Goal: Complete application form: Complete application form

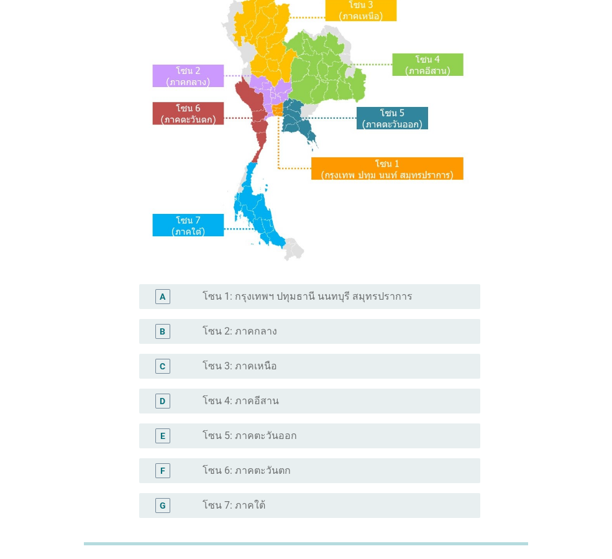
scroll to position [124, 0]
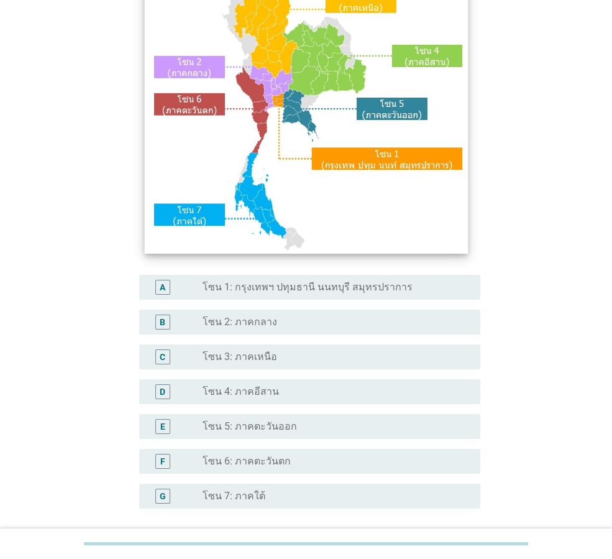
click at [279, 98] on img at bounding box center [305, 115] width 323 height 277
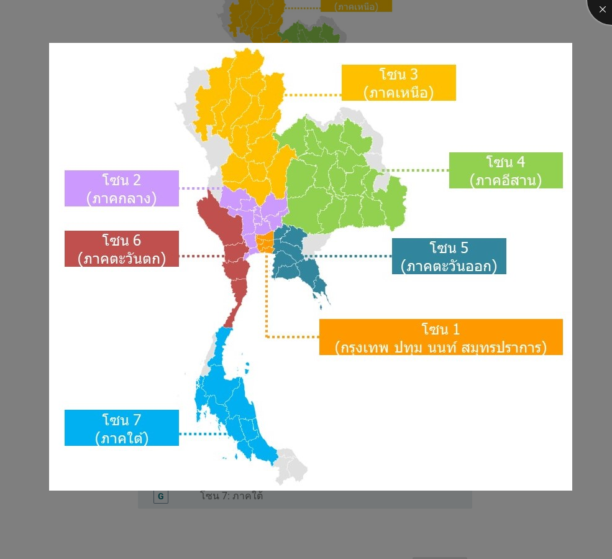
click at [600, 11] on div at bounding box center [612, 0] width 50 height 50
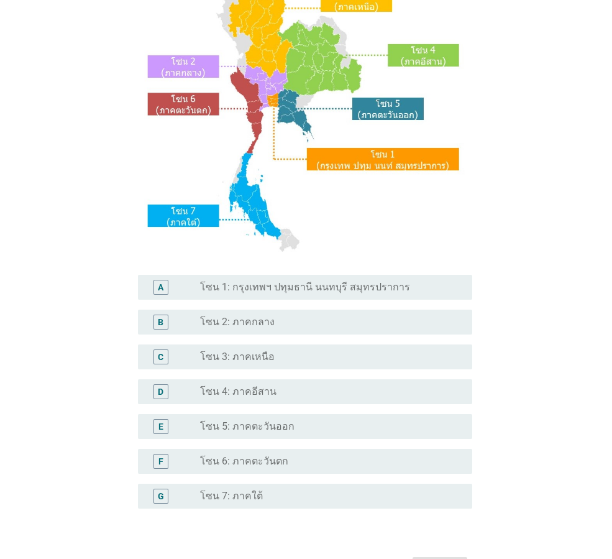
click at [262, 292] on body "S1. ปัจจุบัน คุณอาศัยอยู่ในภาคใดเป็นหลัก? A radio_button_unchecked โซน 1: กรุงเ…" at bounding box center [306, 257] width 612 height 762
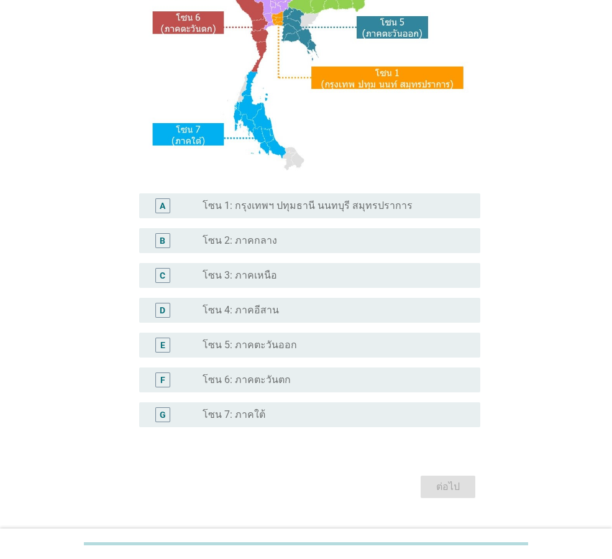
scroll to position [234, 0]
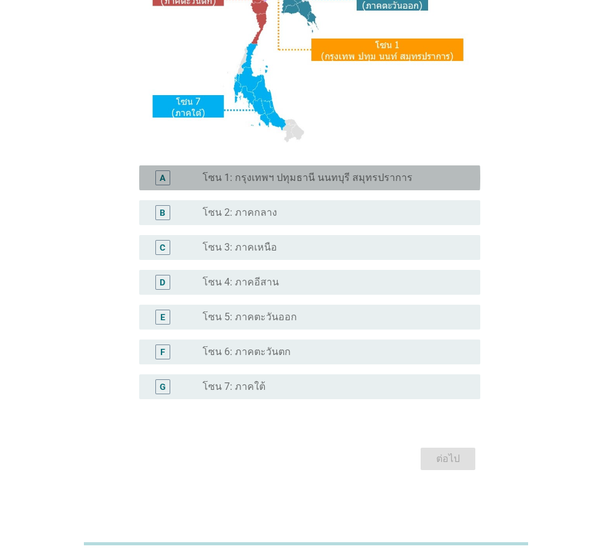
drag, startPoint x: 338, startPoint y: 183, endPoint x: 357, endPoint y: 198, distance: 24.4
click at [339, 183] on label "โซน 1: กรุงเทพฯ ปทุมธานี นนทบุรี สมุทรปราการ" at bounding box center [308, 178] width 210 height 12
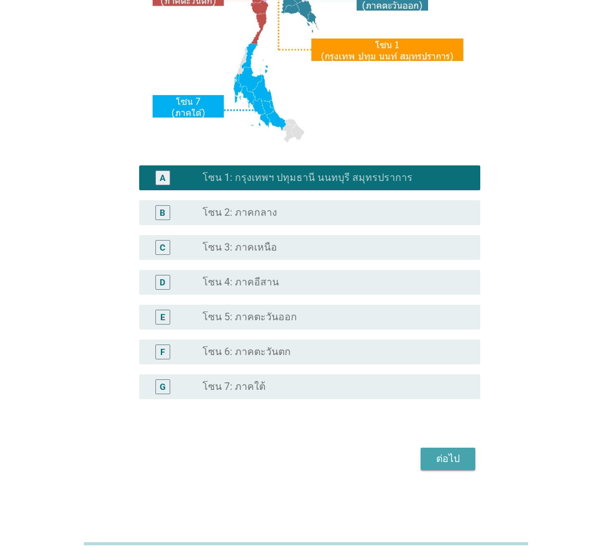
click at [456, 463] on div "ต่อไป" at bounding box center [448, 458] width 35 height 15
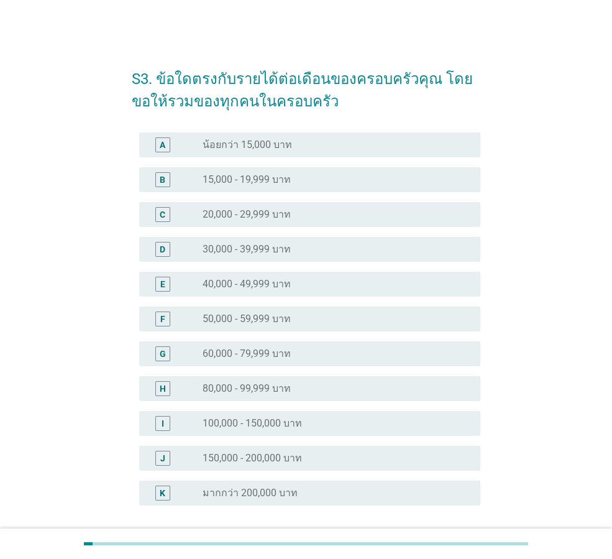
click at [315, 291] on div "radio_button_unchecked 40,000 - 49,999 บาท" at bounding box center [337, 284] width 268 height 15
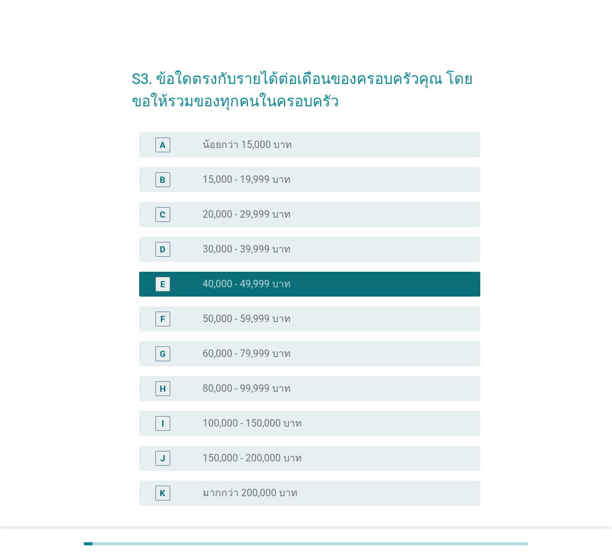
scroll to position [106, 0]
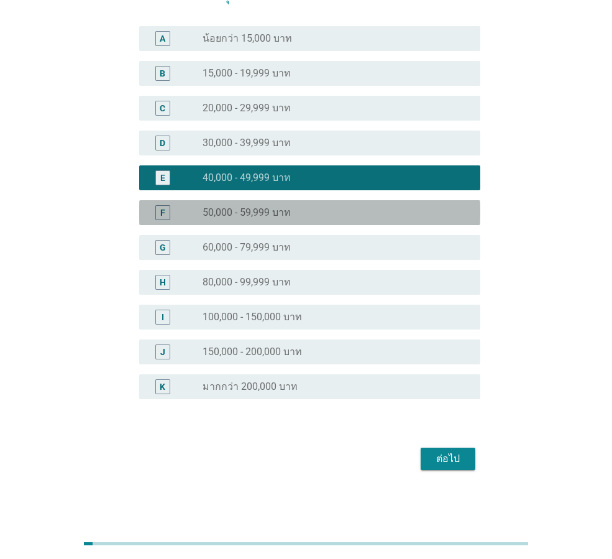
click at [335, 214] on div "radio_button_unchecked 50,000 - 59,999 บาท" at bounding box center [332, 212] width 258 height 12
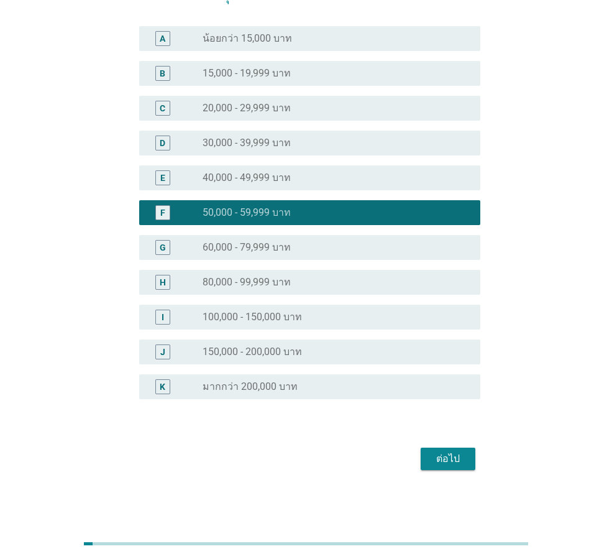
drag, startPoint x: 324, startPoint y: 324, endPoint x: 336, endPoint y: 329, distance: 12.6
click at [325, 324] on div "I radio_button_unchecked 100,000 - 150,000 บาท" at bounding box center [309, 317] width 341 height 25
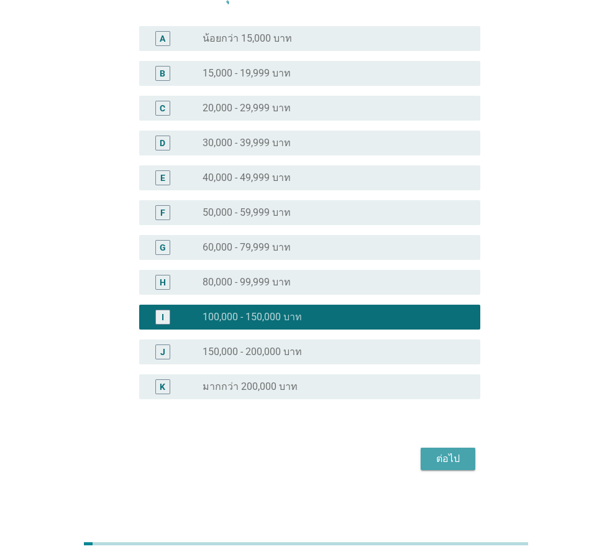
click at [448, 458] on div "ต่อไป" at bounding box center [448, 458] width 35 height 15
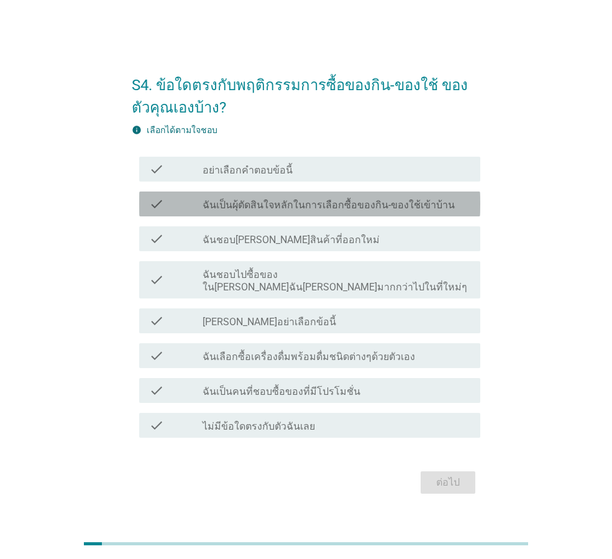
click at [392, 211] on label "ฉันเป็นผุ้ตัดสินใจหลักในการเลือกซื้อของกิน-ของใช้เข้าบ้าน" at bounding box center [329, 205] width 252 height 12
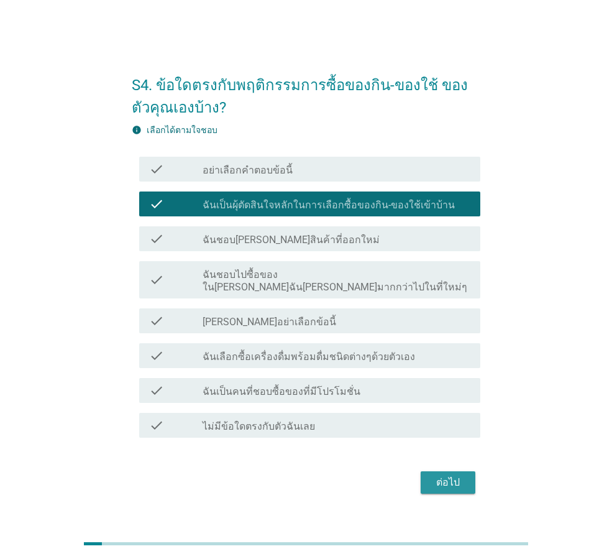
click at [446, 483] on div "ต่อไป" at bounding box center [448, 482] width 35 height 15
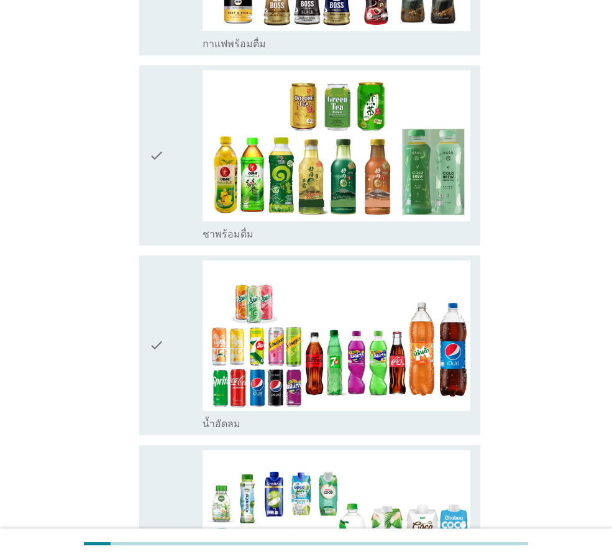
click at [377, 109] on img at bounding box center [337, 145] width 268 height 150
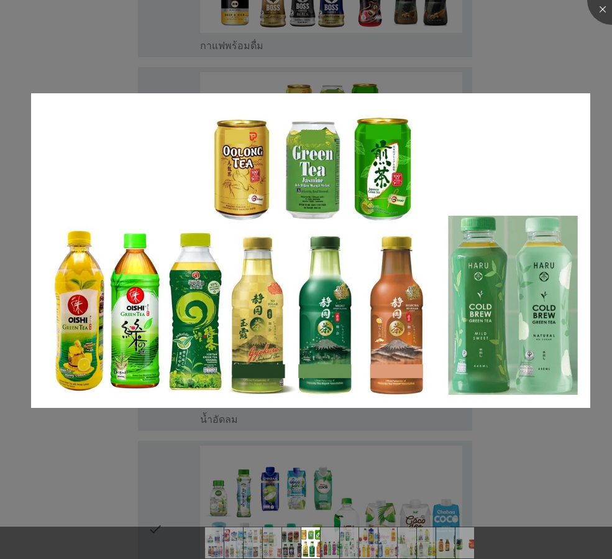
click at [600, 74] on div at bounding box center [306, 279] width 612 height 559
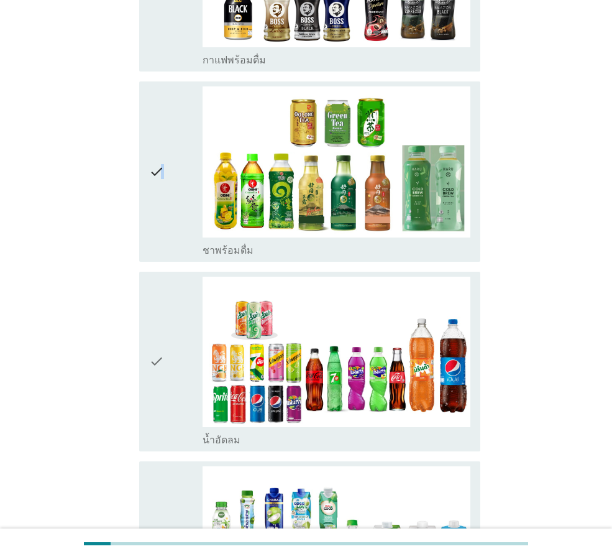
click at [162, 139] on icon "check" at bounding box center [156, 171] width 15 height 170
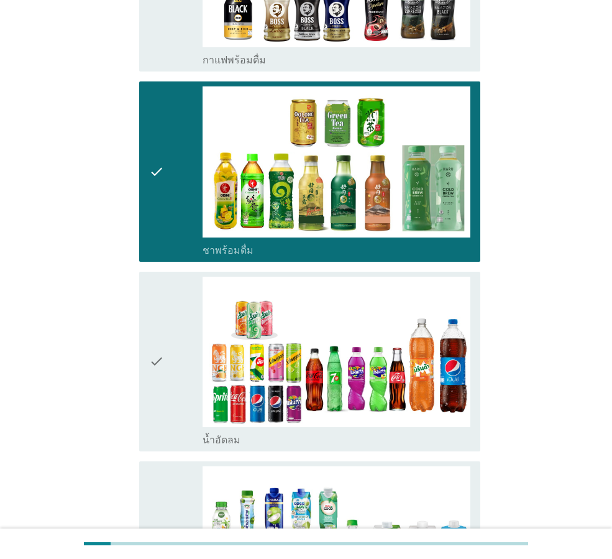
click at [156, 323] on icon "check" at bounding box center [156, 362] width 15 height 170
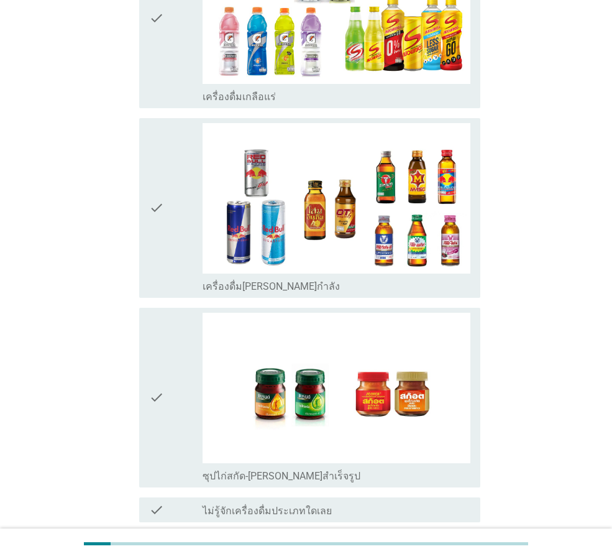
scroll to position [2484, 0]
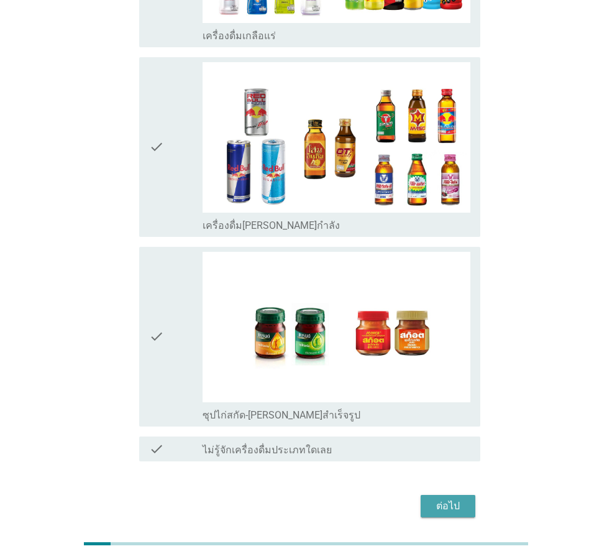
click at [436, 499] on div "ต่อไป" at bounding box center [448, 506] width 35 height 15
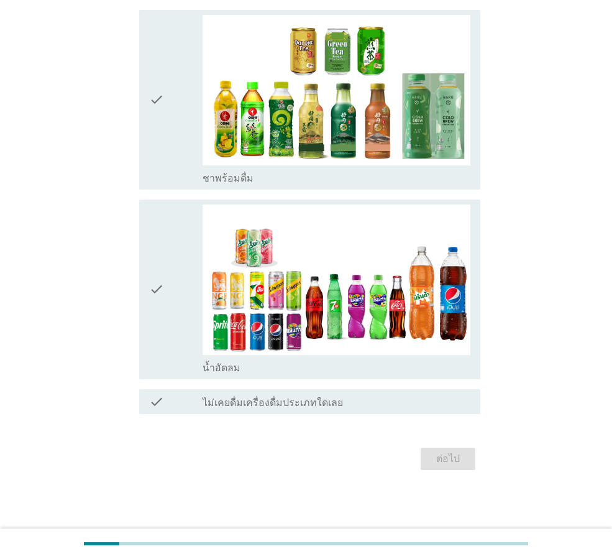
scroll to position [0, 0]
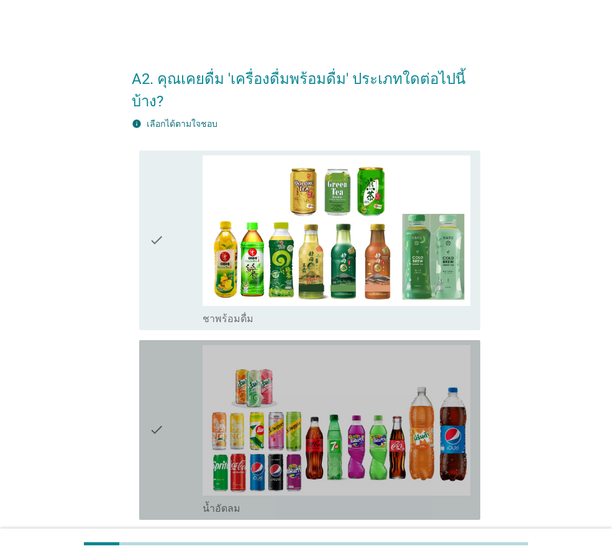
click at [151, 408] on icon "check" at bounding box center [156, 430] width 15 height 170
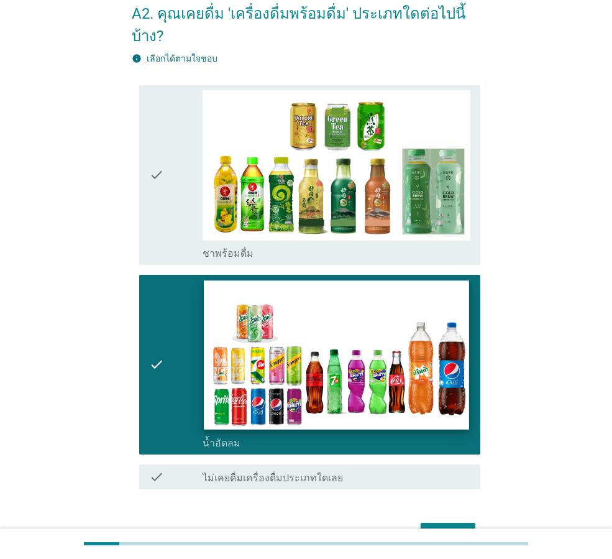
scroll to position [118, 0]
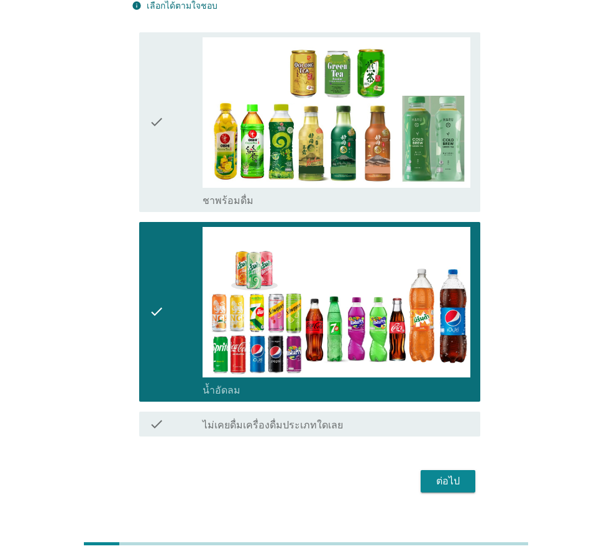
click at [163, 93] on icon "check" at bounding box center [156, 122] width 15 height 170
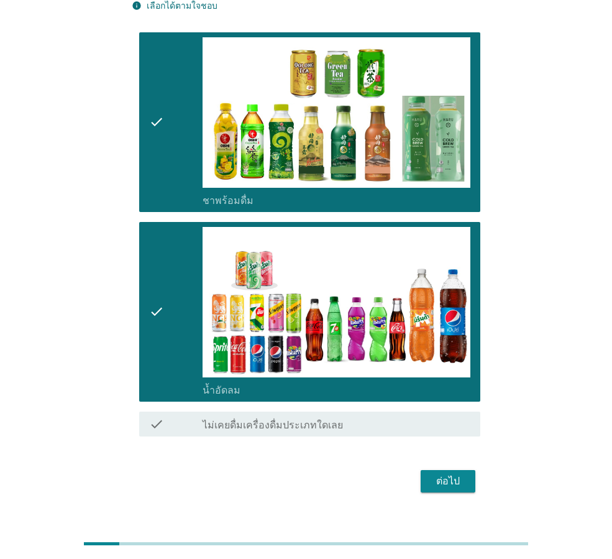
click at [440, 474] on div "ต่อไป" at bounding box center [448, 481] width 35 height 15
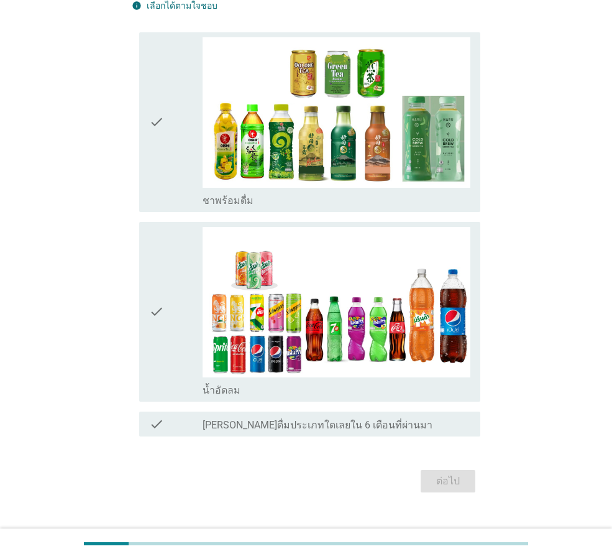
scroll to position [0, 0]
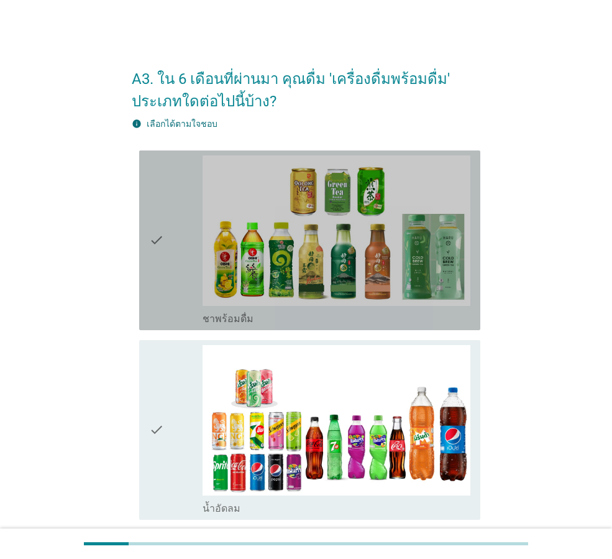
click at [162, 234] on icon "check" at bounding box center [156, 240] width 15 height 170
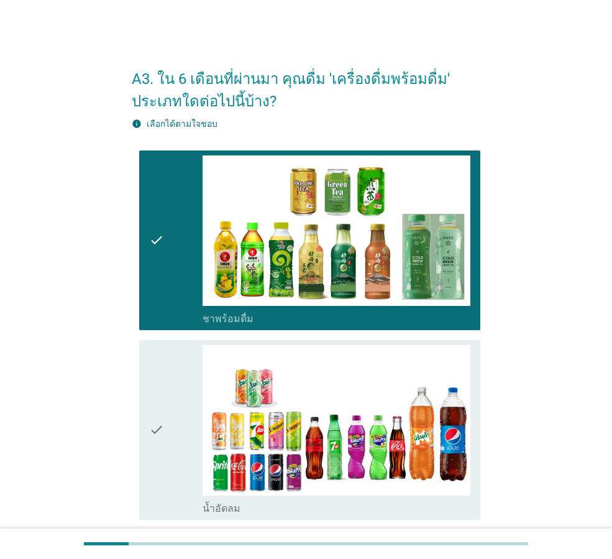
click at [160, 431] on icon "check" at bounding box center [156, 430] width 15 height 170
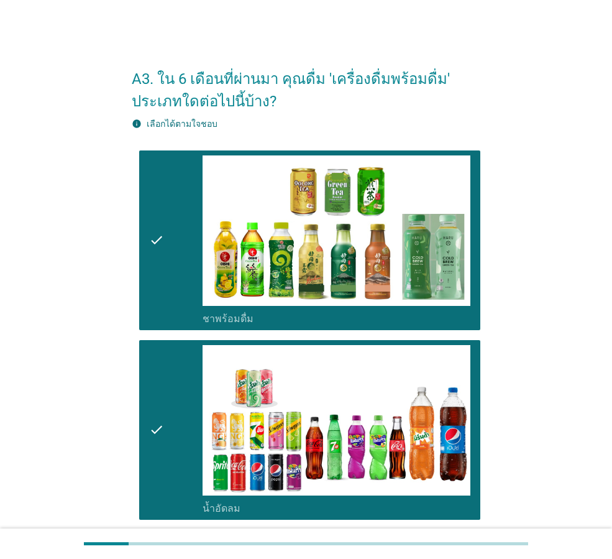
scroll to position [140, 0]
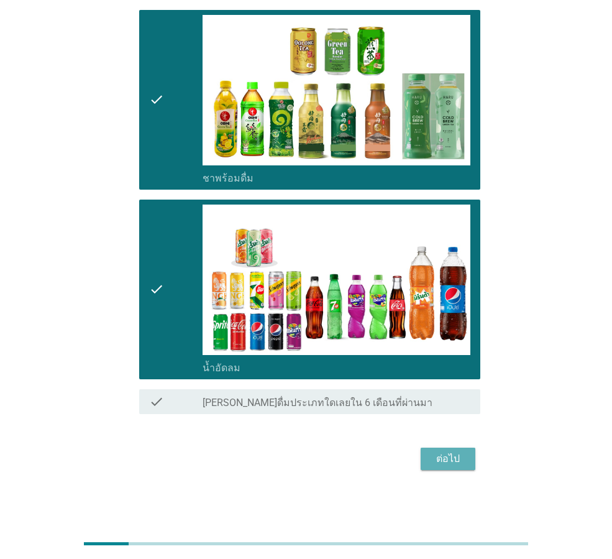
click at [438, 460] on div "ต่อไป" at bounding box center [448, 458] width 35 height 15
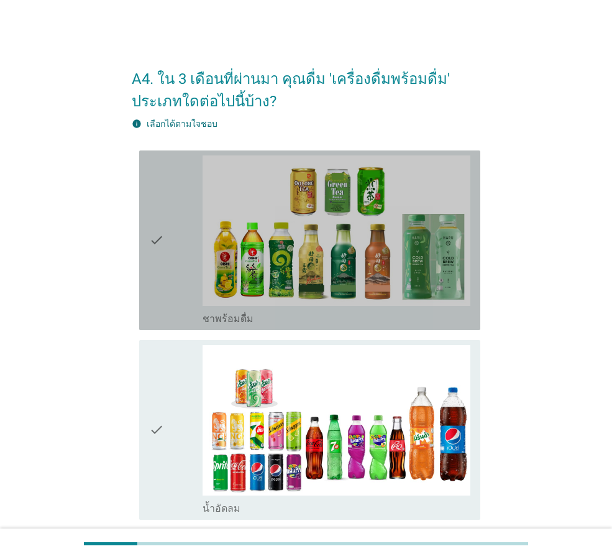
click at [157, 251] on icon "check" at bounding box center [156, 240] width 15 height 170
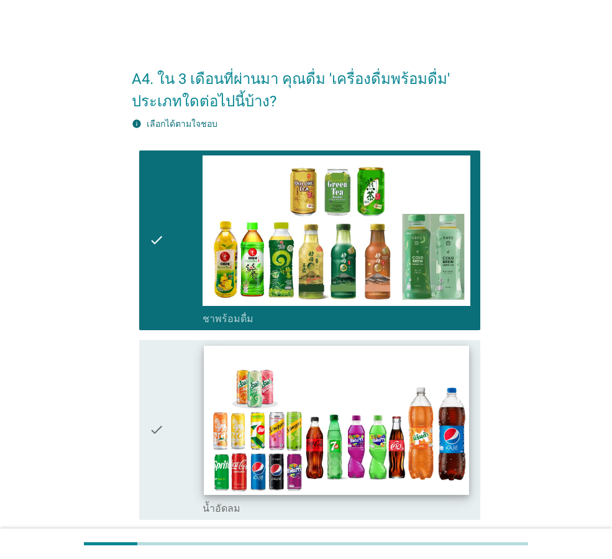
drag, startPoint x: 153, startPoint y: 425, endPoint x: 224, endPoint y: 430, distance: 71.6
click at [153, 426] on icon "check" at bounding box center [156, 430] width 15 height 170
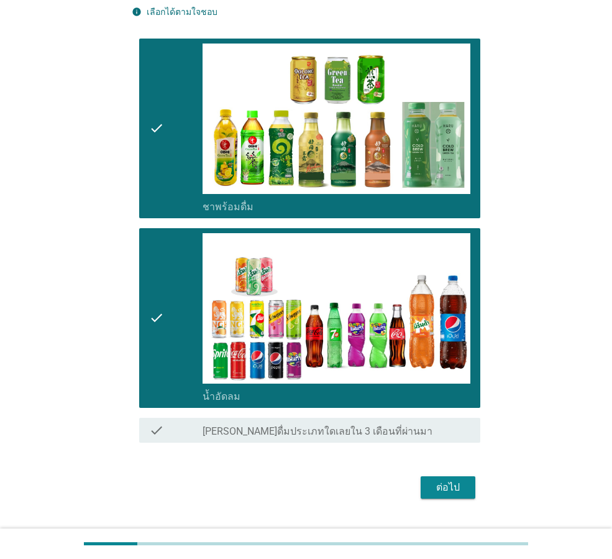
scroll to position [140, 0]
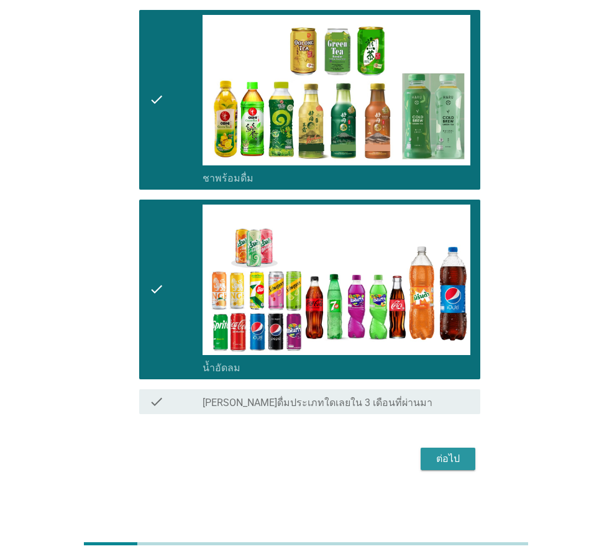
click at [441, 456] on div "ต่อไป" at bounding box center [448, 458] width 35 height 15
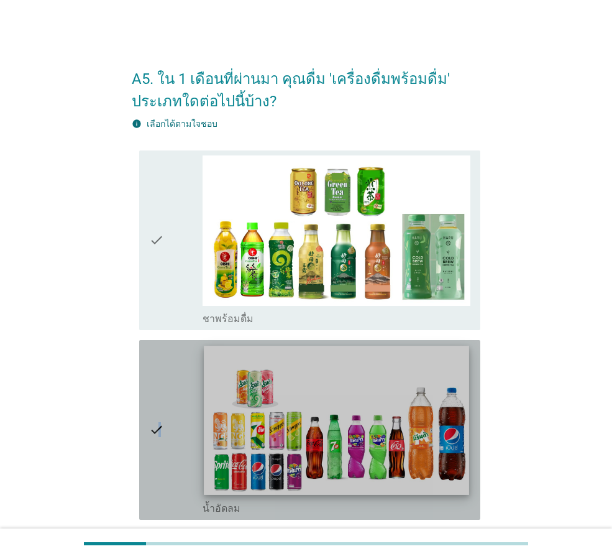
drag, startPoint x: 160, startPoint y: 428, endPoint x: 203, endPoint y: 434, distance: 43.4
click at [159, 429] on icon "check" at bounding box center [156, 430] width 15 height 170
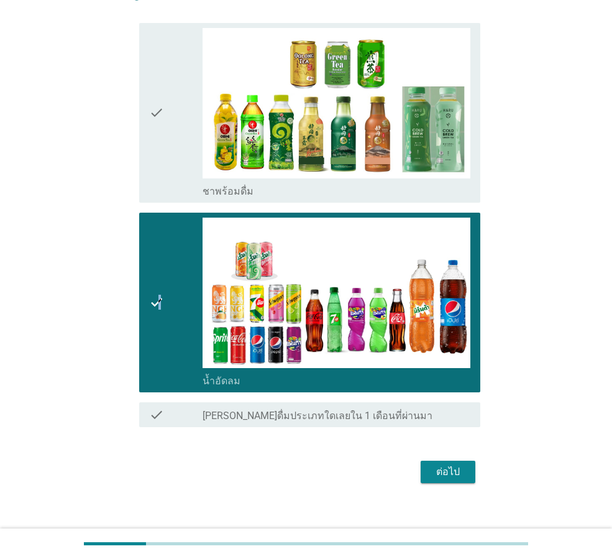
scroll to position [140, 0]
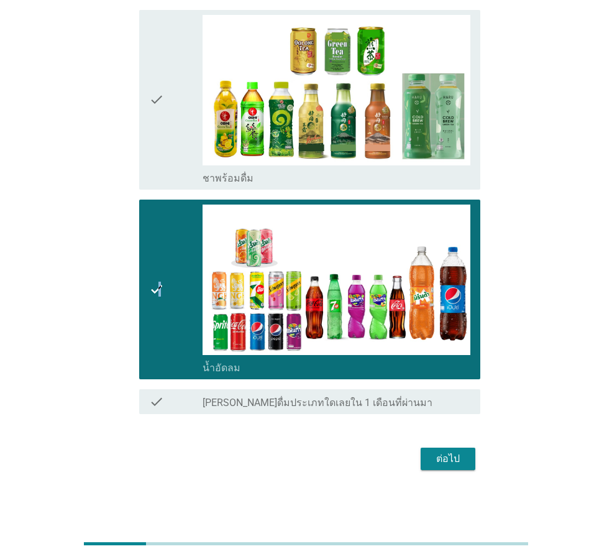
click at [429, 448] on button "ต่อไป" at bounding box center [448, 459] width 55 height 22
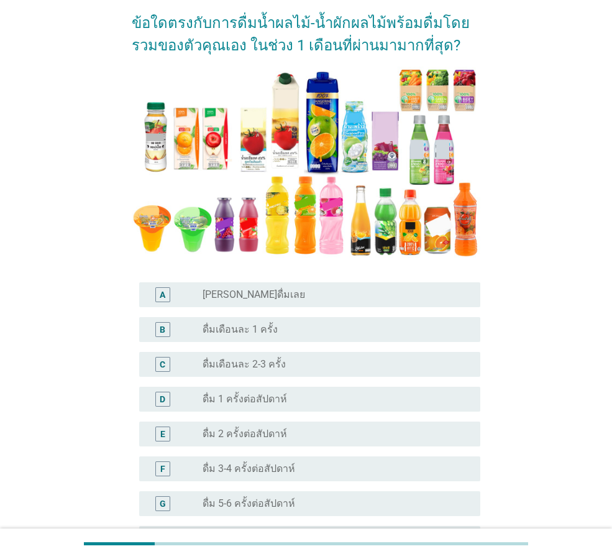
scroll to position [124, 0]
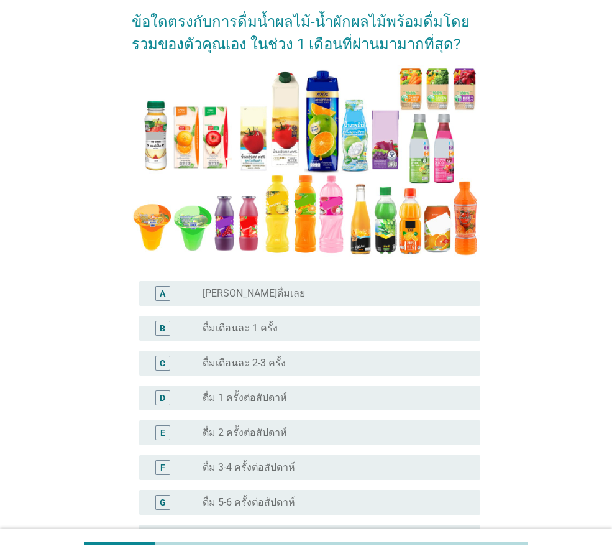
click at [326, 298] on div "radio_button_unchecked [PERSON_NAME]ดื่มเลย" at bounding box center [332, 293] width 258 height 12
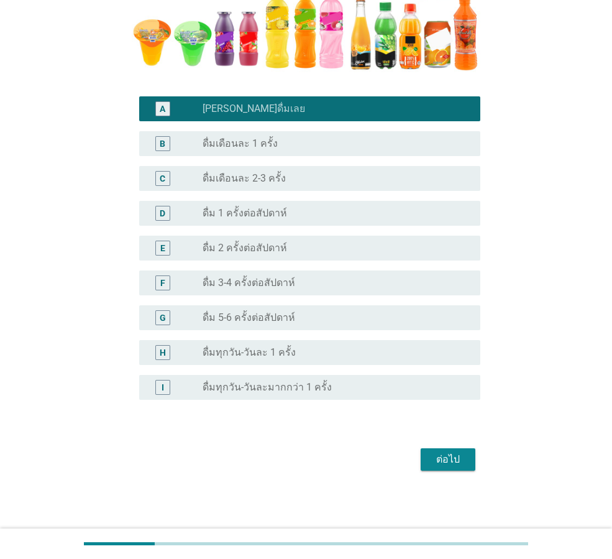
scroll to position [310, 0]
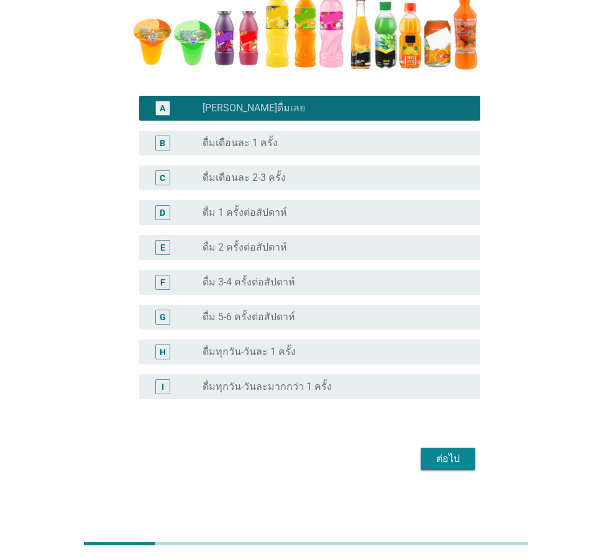
click at [436, 460] on div "ต่อไป" at bounding box center [448, 458] width 35 height 15
